Goal: Browse casually

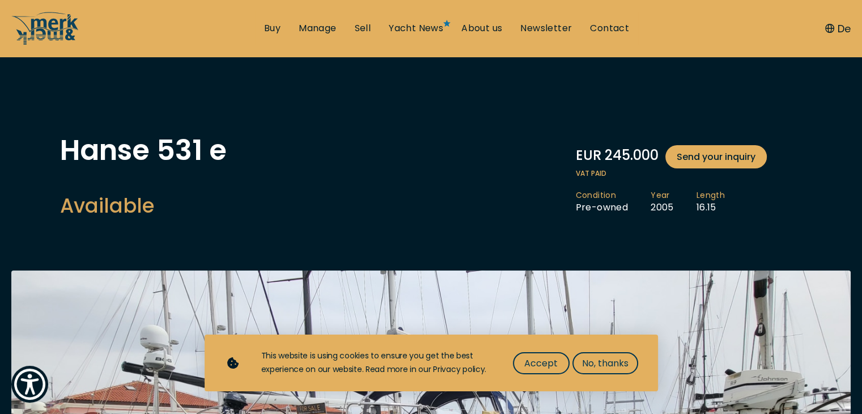
click at [549, 359] on span "Accept" at bounding box center [540, 363] width 33 height 14
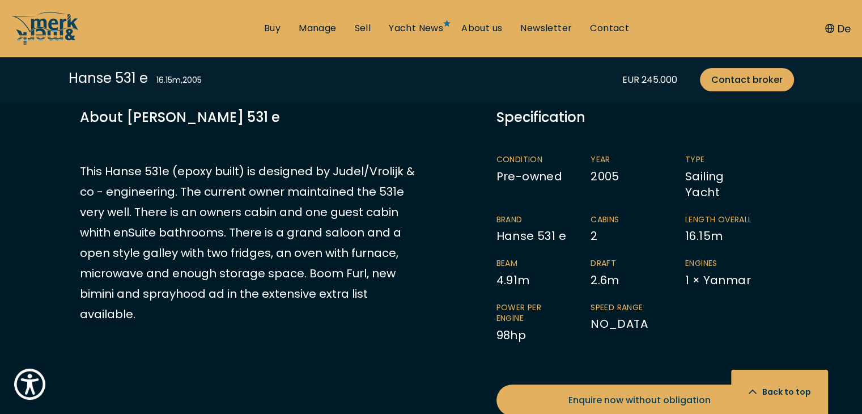
scroll to position [680, 0]
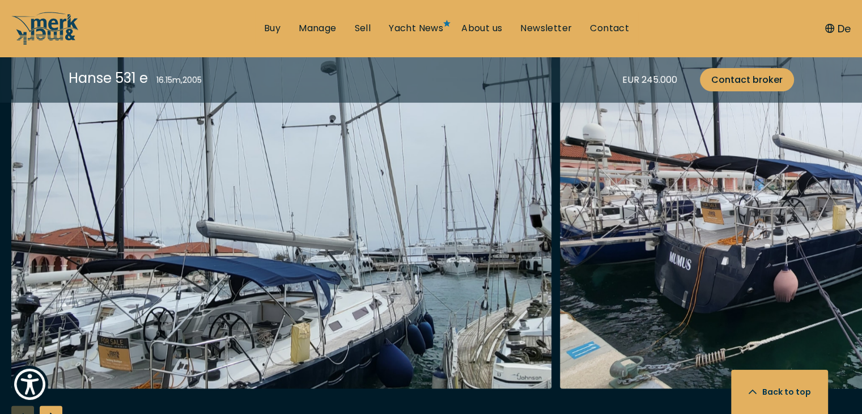
click at [255, 266] on img "Merk&Merk" at bounding box center [281, 207] width 540 height 363
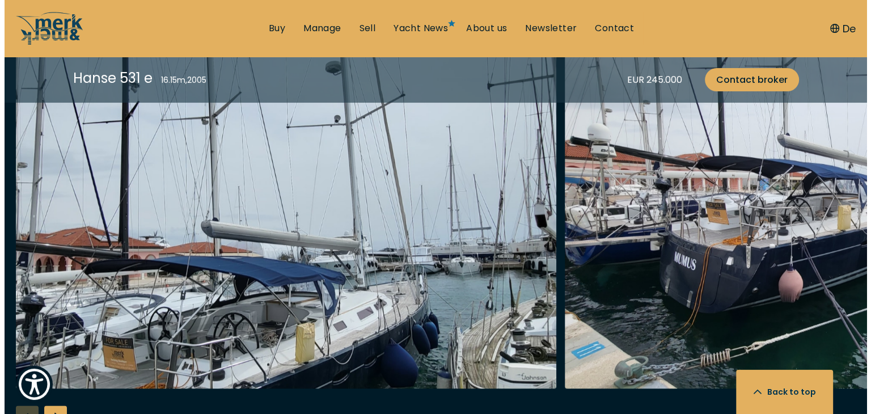
scroll to position [1307, 0]
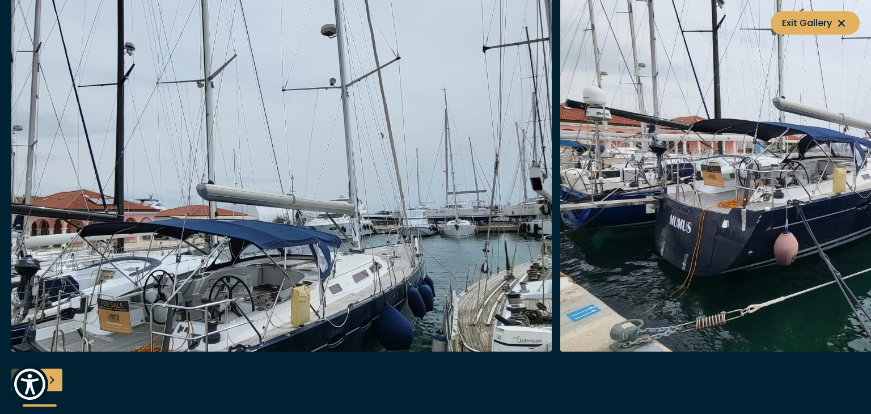
click at [382, 239] on img "button" at bounding box center [281, 170] width 540 height 363
click at [52, 376] on div "Next slide" at bounding box center [51, 379] width 23 height 23
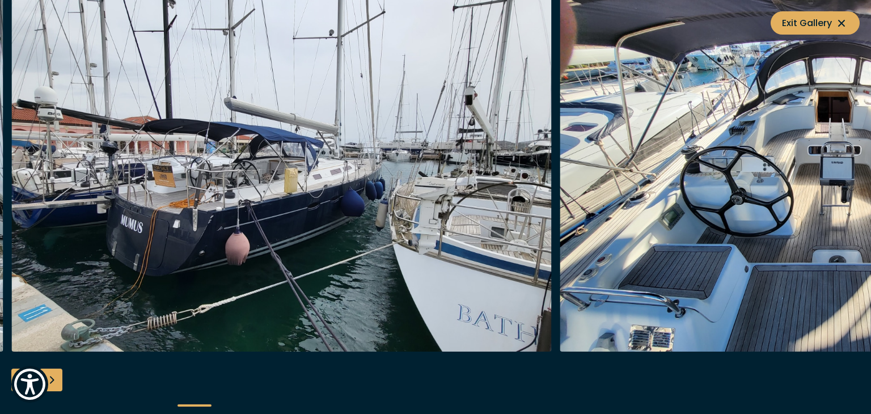
click at [52, 376] on div "Next slide" at bounding box center [51, 379] width 23 height 23
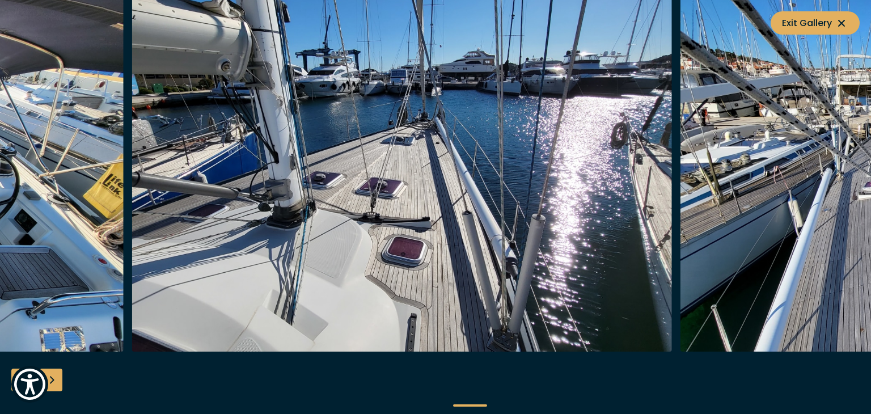
click at [238, 210] on img "button" at bounding box center [402, 170] width 540 height 363
click at [54, 374] on div "Next slide" at bounding box center [51, 379] width 23 height 23
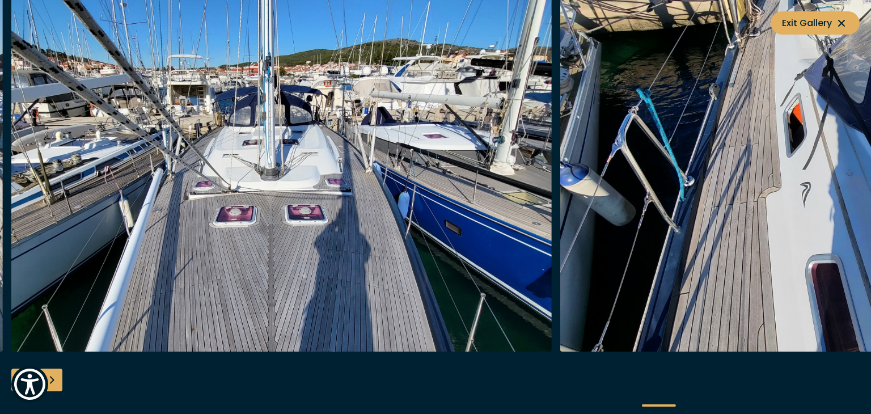
click at [54, 374] on div "Next slide" at bounding box center [51, 379] width 23 height 23
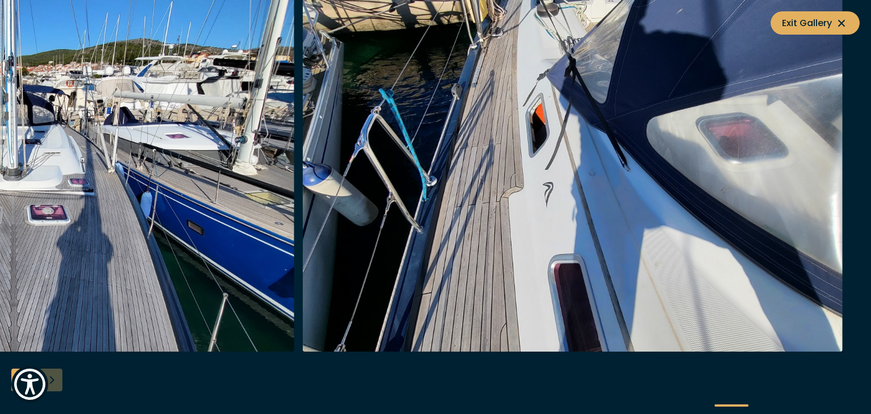
click at [54, 374] on div at bounding box center [435, 207] width 871 height 437
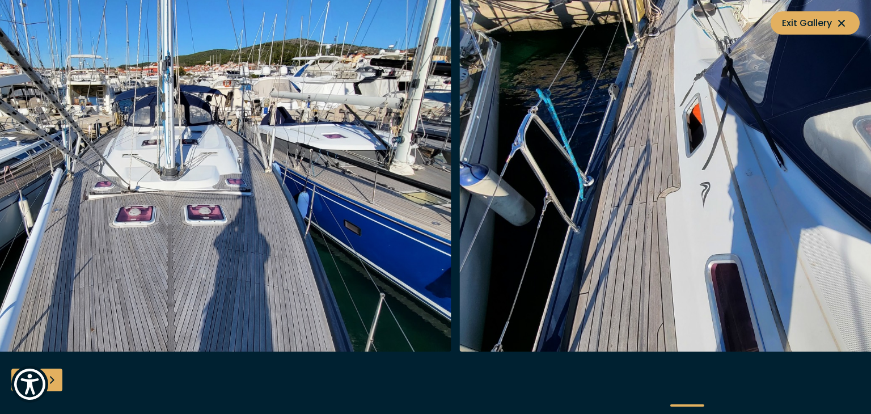
click at [862, 297] on img "button" at bounding box center [729, 170] width 540 height 363
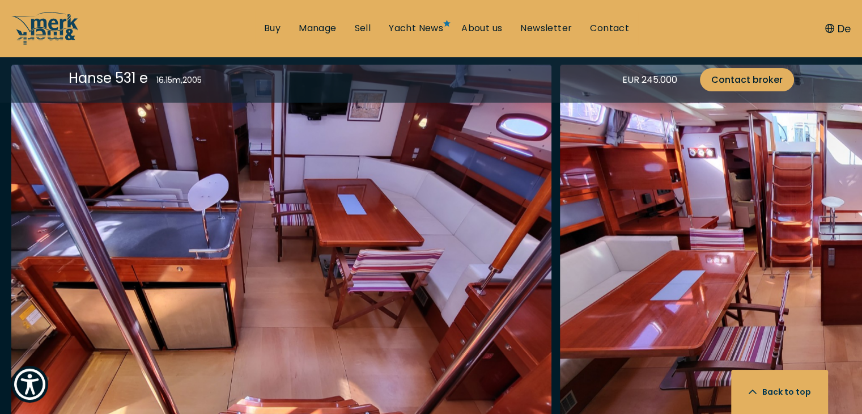
scroll to position [1927, 0]
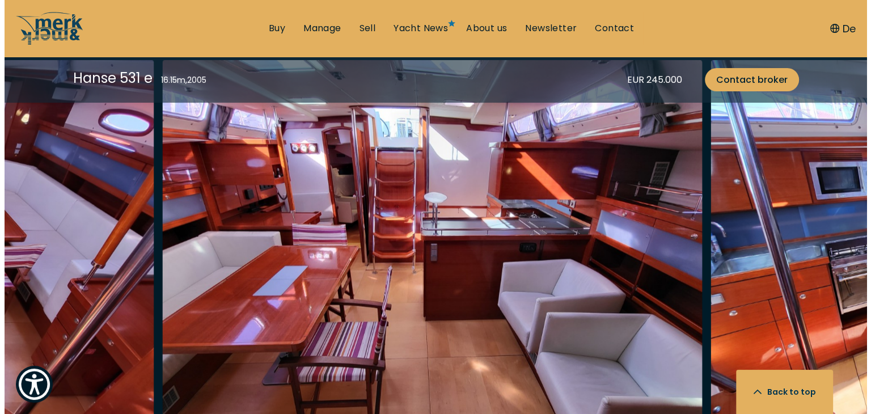
scroll to position [1930, 0]
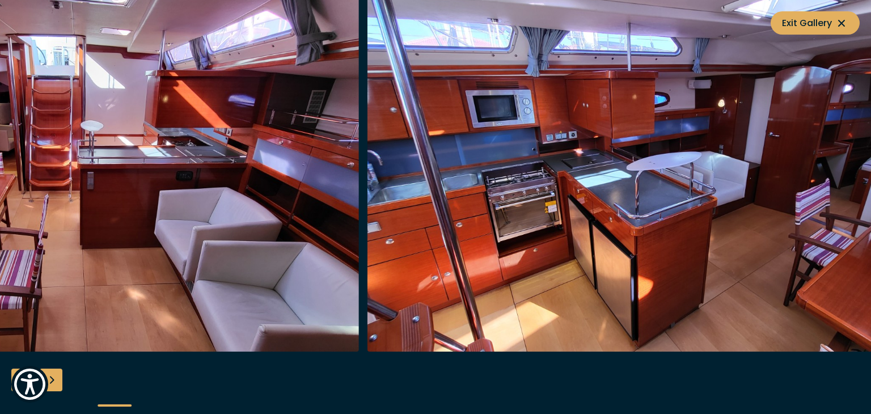
click at [0, 227] on img "button" at bounding box center [89, 170] width 540 height 363
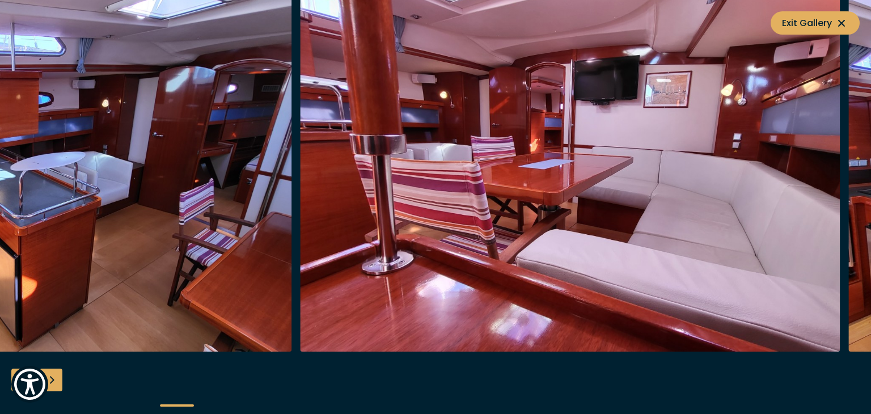
click at [120, 214] on img "button" at bounding box center [21, 170] width 540 height 363
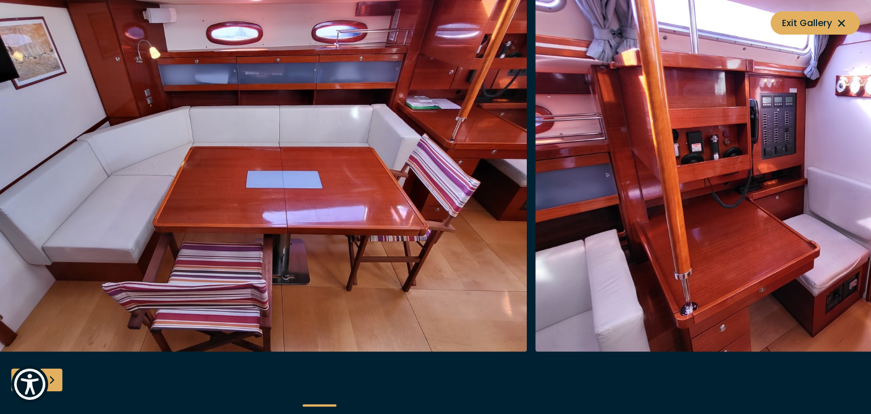
click at [82, 192] on img "button" at bounding box center [257, 170] width 540 height 363
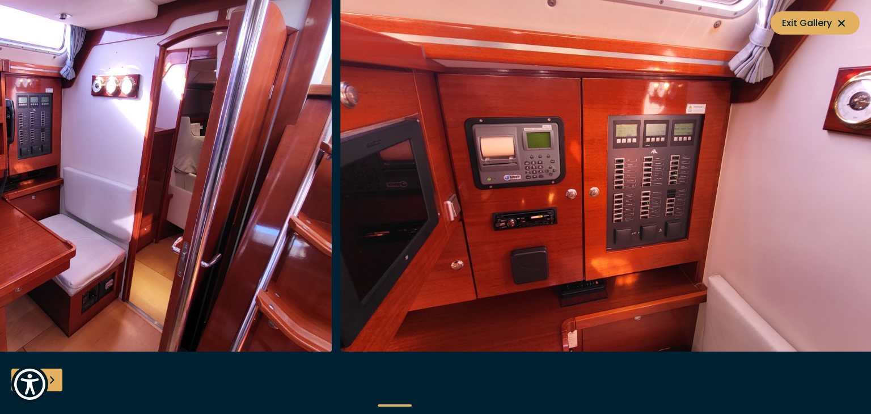
click at [0, 119] on img "button" at bounding box center [61, 170] width 540 height 363
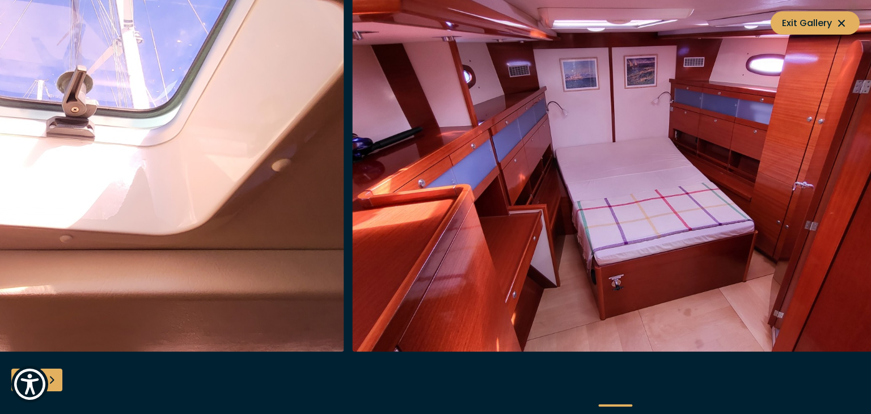
click at [0, 80] on img "button" at bounding box center [74, 170] width 540 height 363
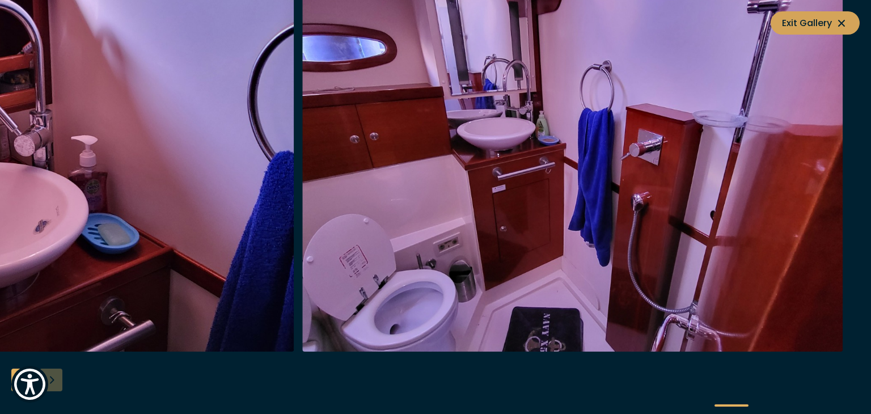
click at [832, 19] on span "Exit Gallery" at bounding box center [815, 23] width 66 height 14
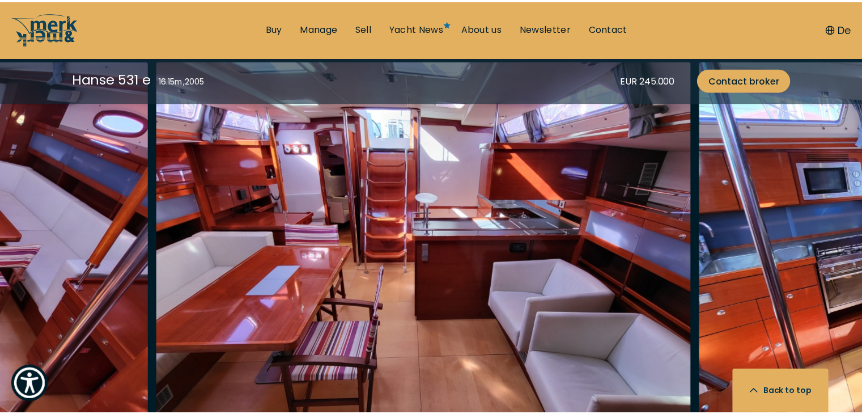
scroll to position [1927, 0]
